Goal: Obtain resource: Obtain resource

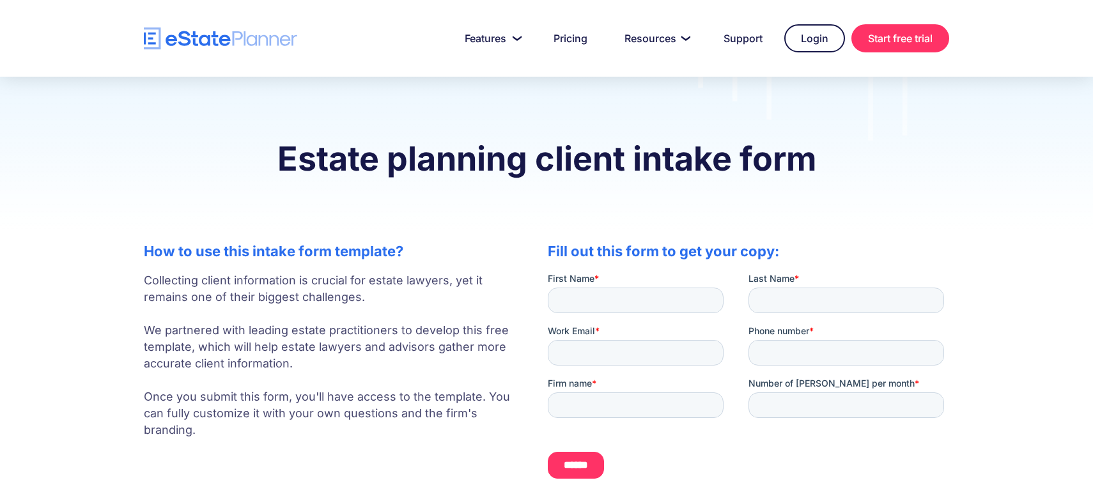
click at [390, 250] on h2 "How to use this intake form template?" at bounding box center [333, 251] width 378 height 17
click at [366, 259] on h2 "How to use this intake form template?" at bounding box center [333, 251] width 378 height 17
click at [690, 292] on input "First Name *" at bounding box center [636, 301] width 176 height 26
click at [794, 190] on div "Estate planning client intake form" at bounding box center [546, 153] width 1093 height 153
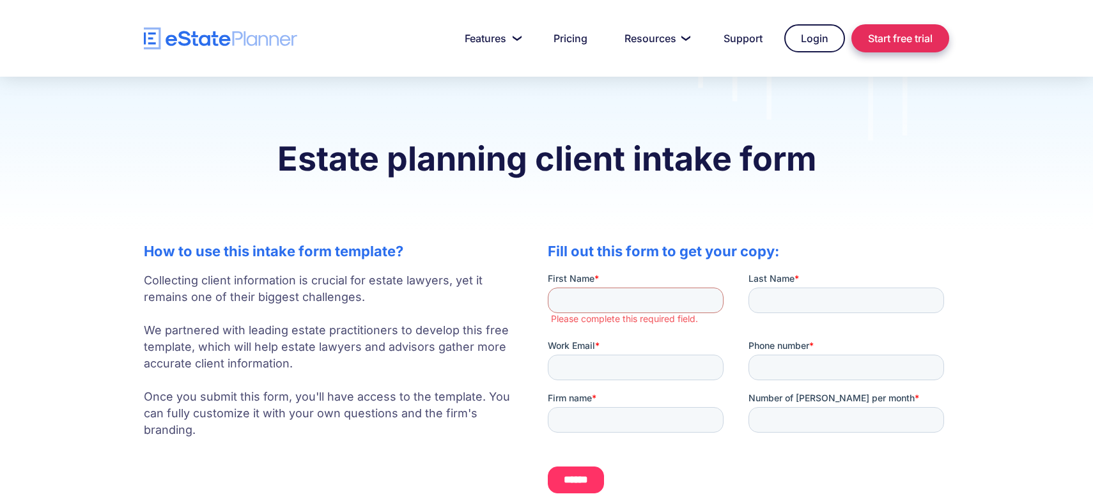
click at [862, 43] on link "Start free trial" at bounding box center [900, 38] width 98 height 28
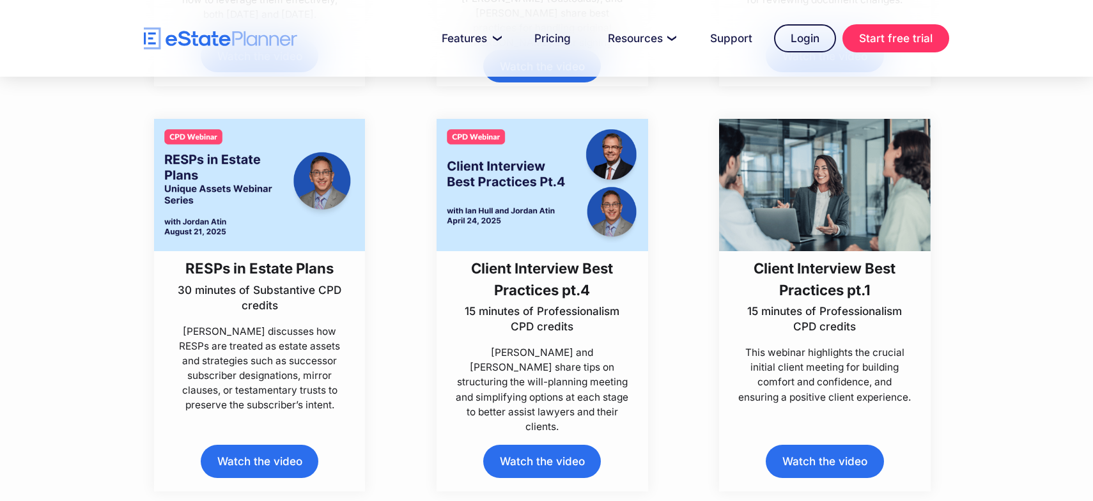
scroll to position [700, 0]
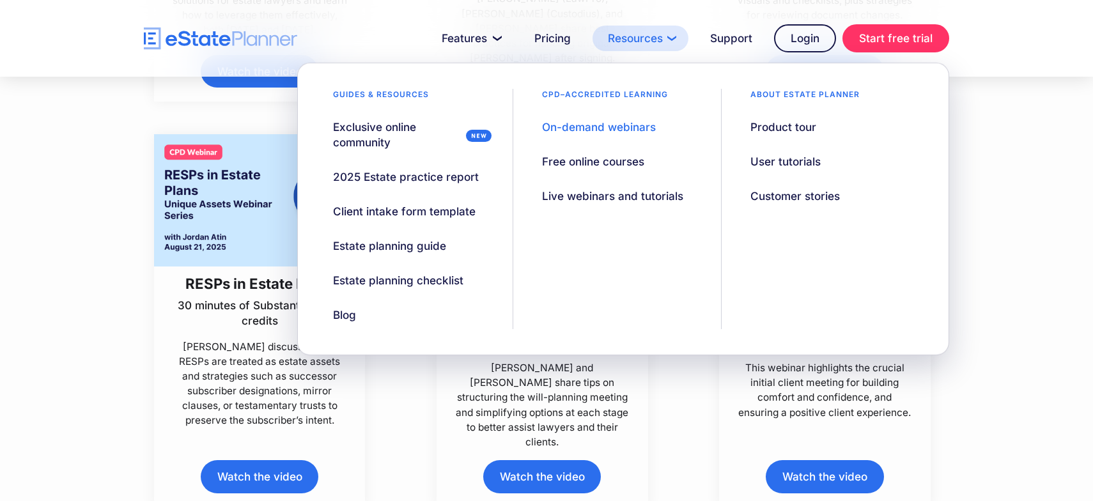
click at [656, 33] on link "Resources" at bounding box center [640, 39] width 96 height 26
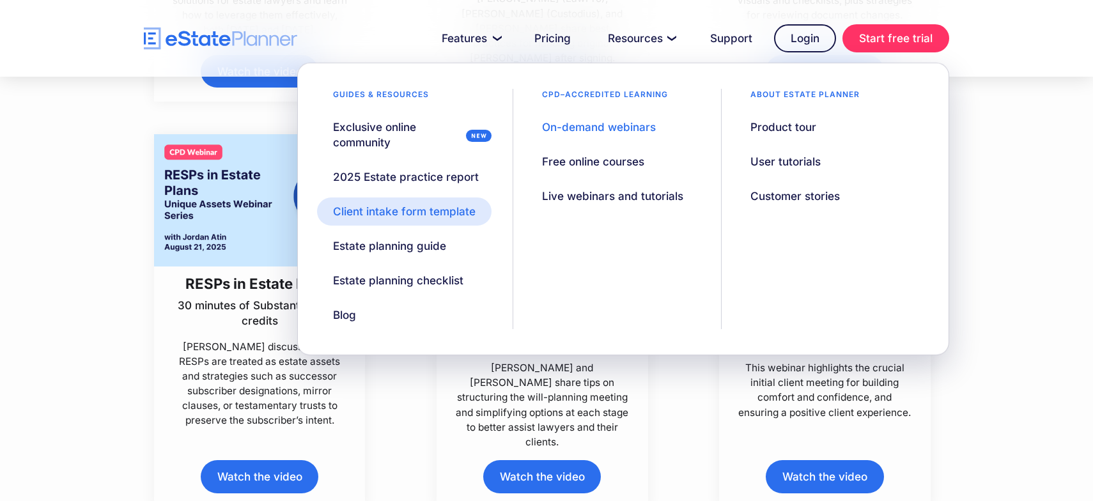
click at [470, 213] on div "Client intake form template" at bounding box center [404, 211] width 142 height 15
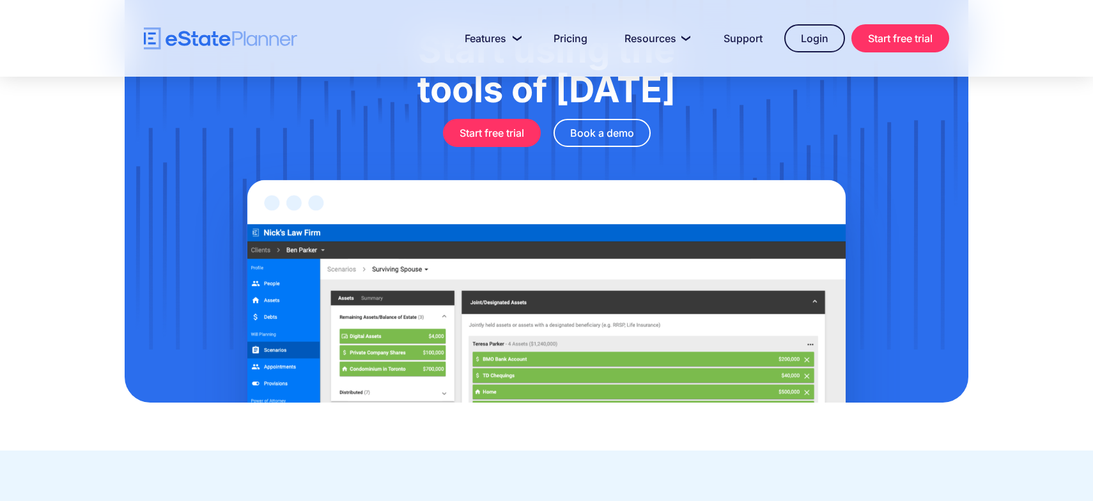
scroll to position [831, 0]
